Goal: Navigation & Orientation: Find specific page/section

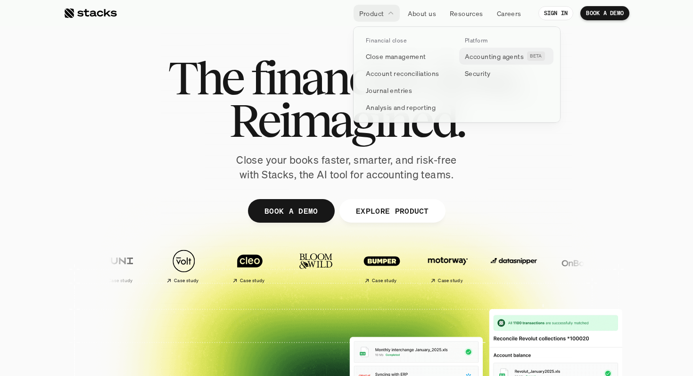
click at [466, 56] on p "Accounting agents" at bounding box center [494, 56] width 59 height 10
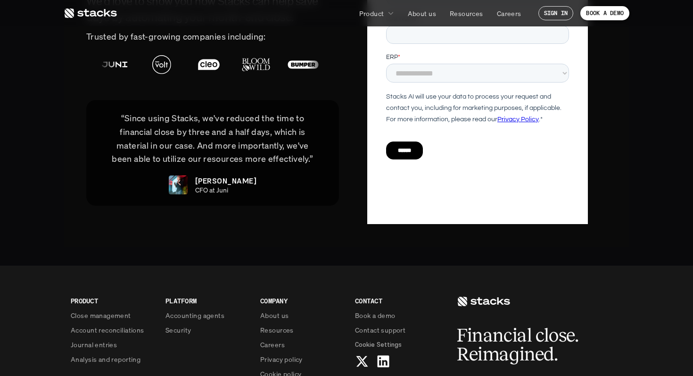
scroll to position [2148, 0]
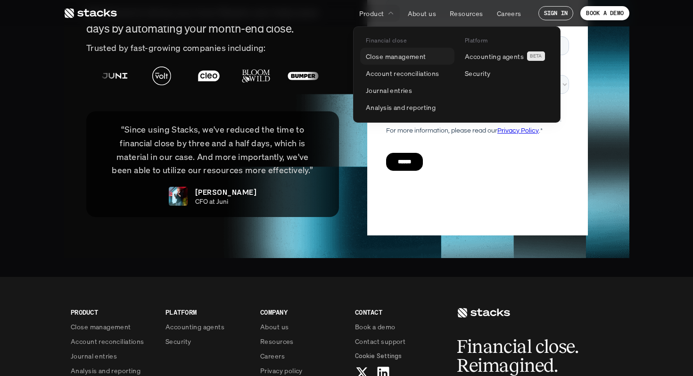
click at [394, 58] on p "Close management" at bounding box center [396, 56] width 60 height 10
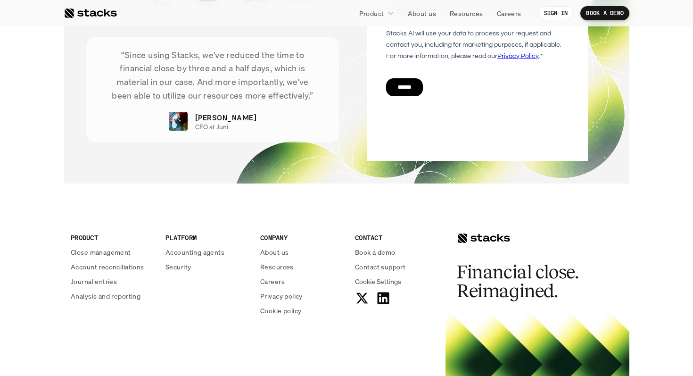
scroll to position [1964, 0]
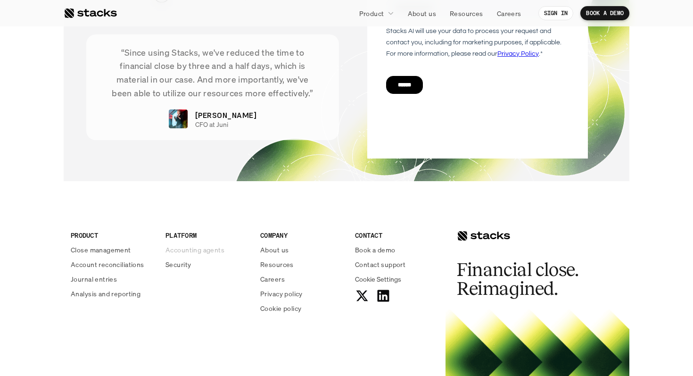
click at [180, 247] on p "Accounting agents" at bounding box center [195, 250] width 59 height 10
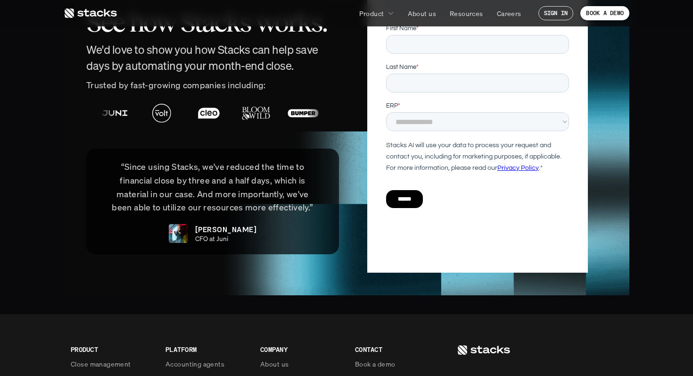
scroll to position [2110, 0]
